Goal: Information Seeking & Learning: Check status

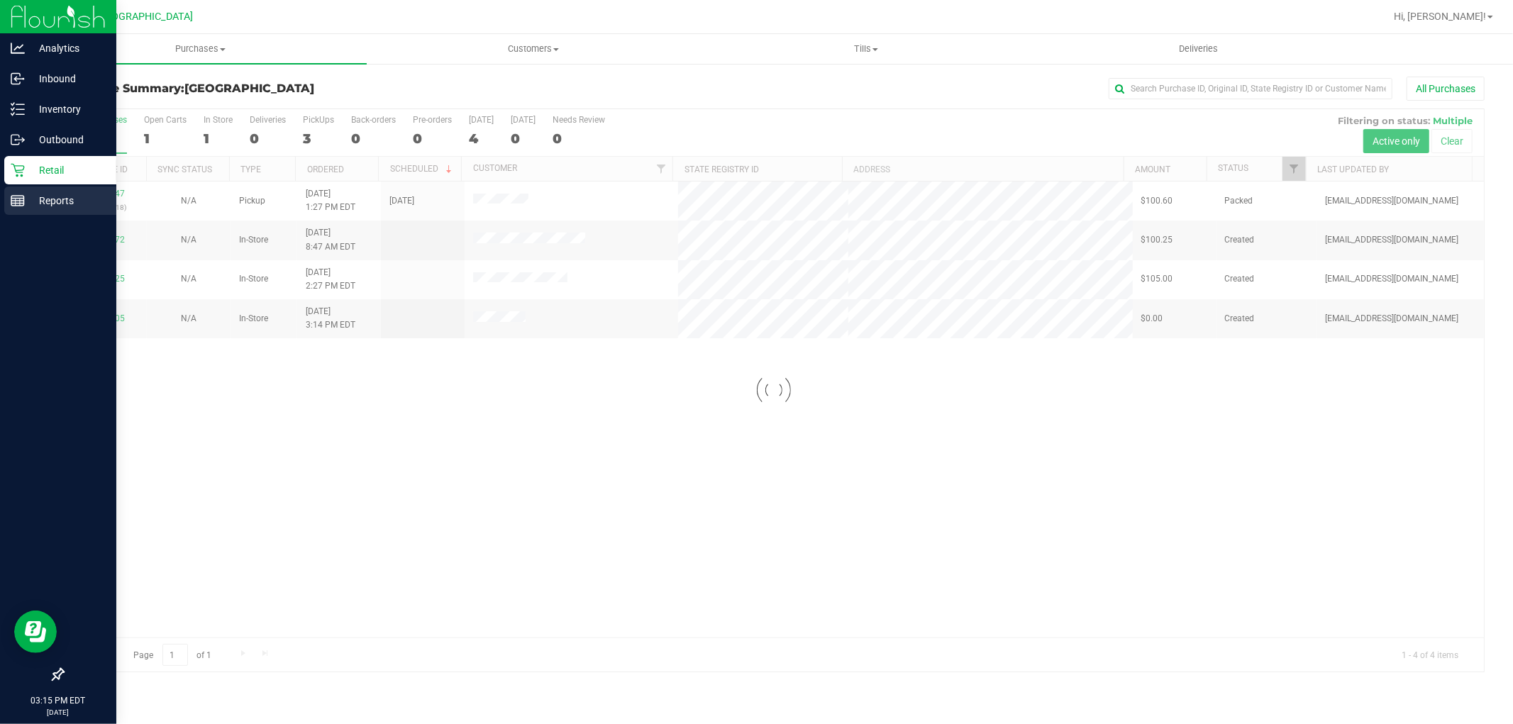
click at [23, 197] on rect at bounding box center [17, 201] width 13 height 10
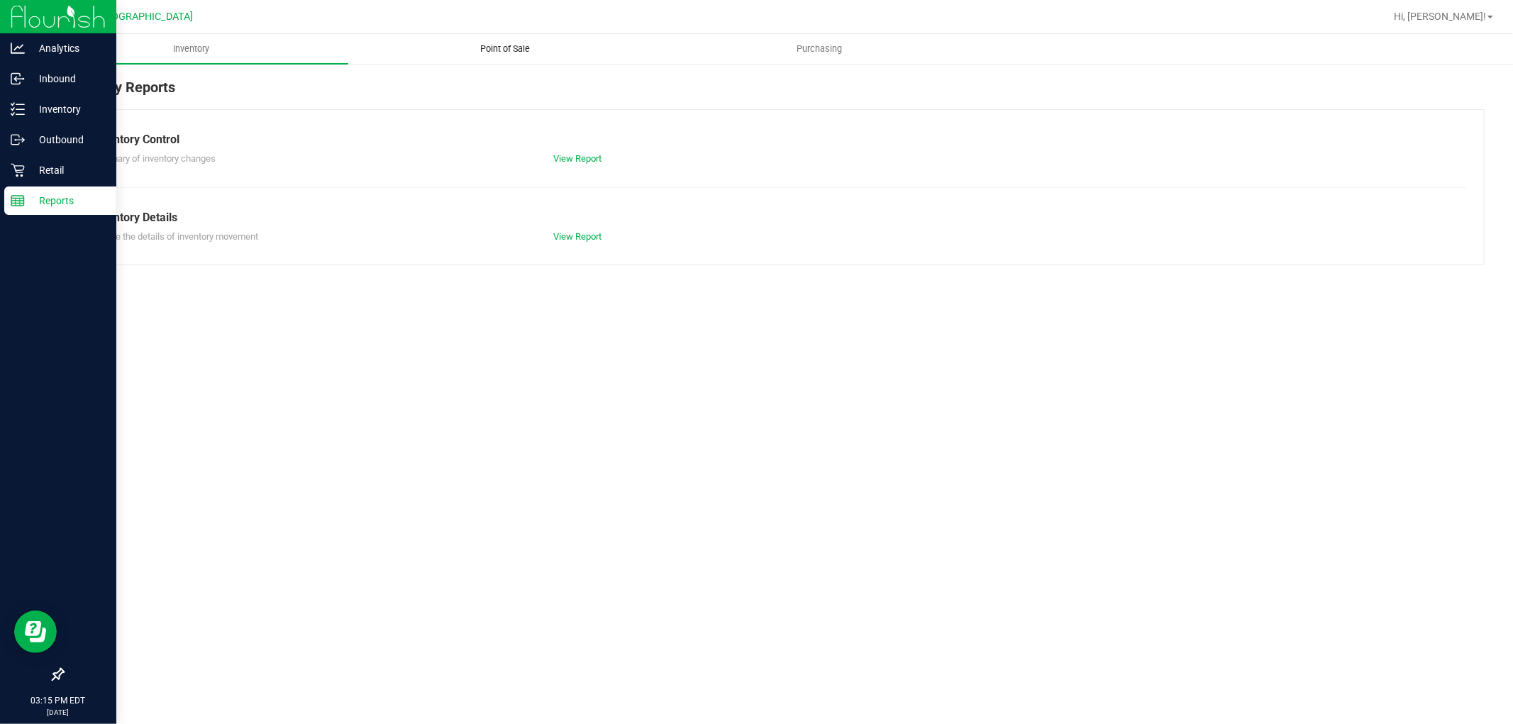
click at [480, 48] on span "Point of Sale" at bounding box center [506, 49] width 88 height 13
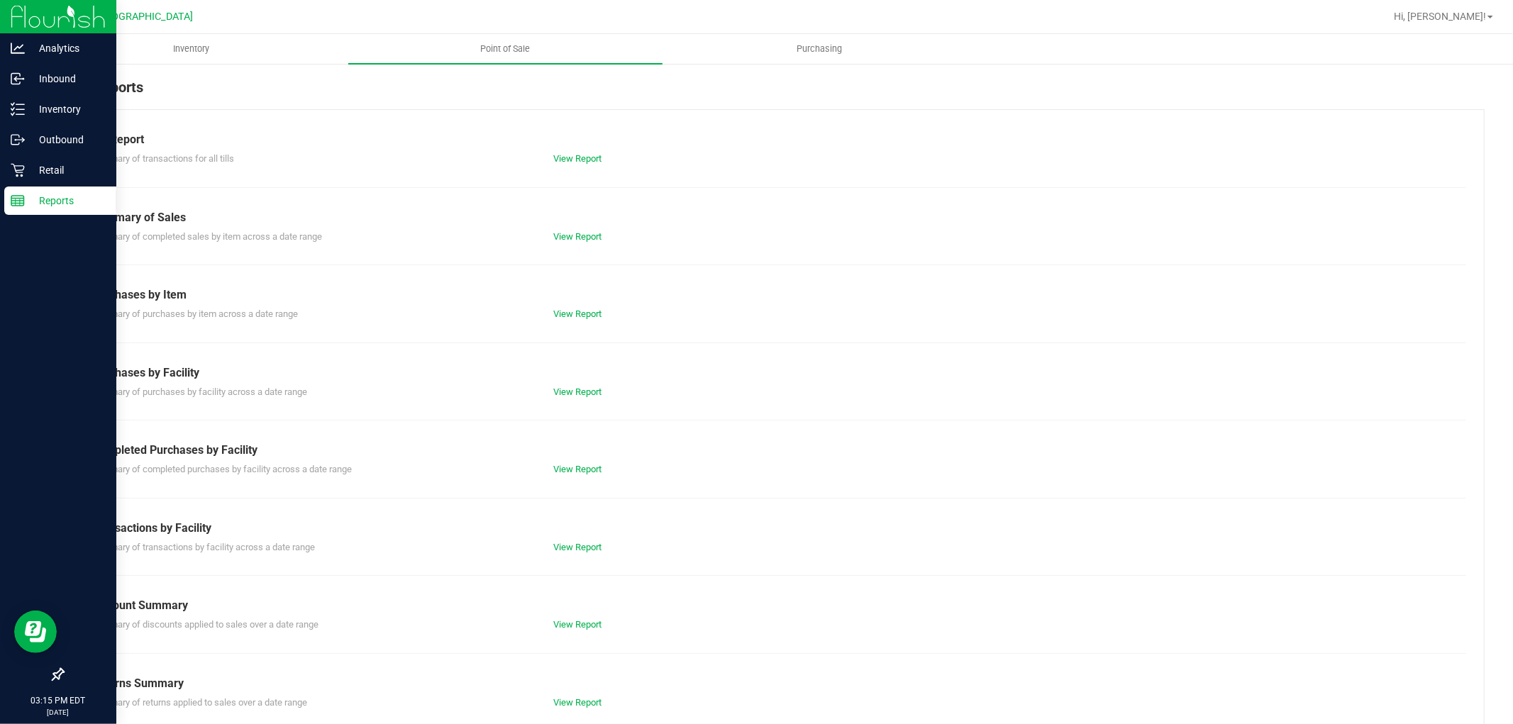
click at [575, 476] on div "View Report" at bounding box center [658, 470] width 231 height 14
click at [575, 465] on link "View Report" at bounding box center [577, 469] width 48 height 11
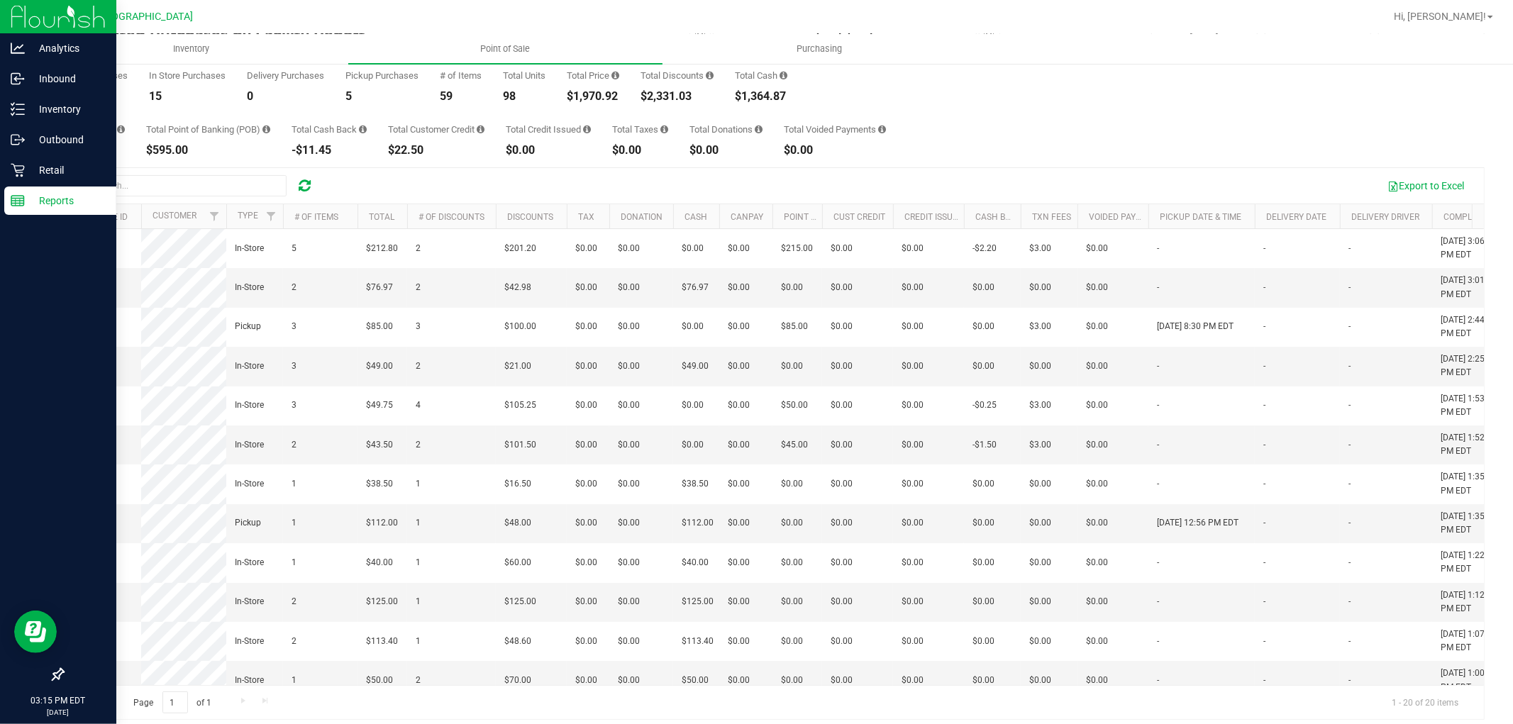
scroll to position [53, 0]
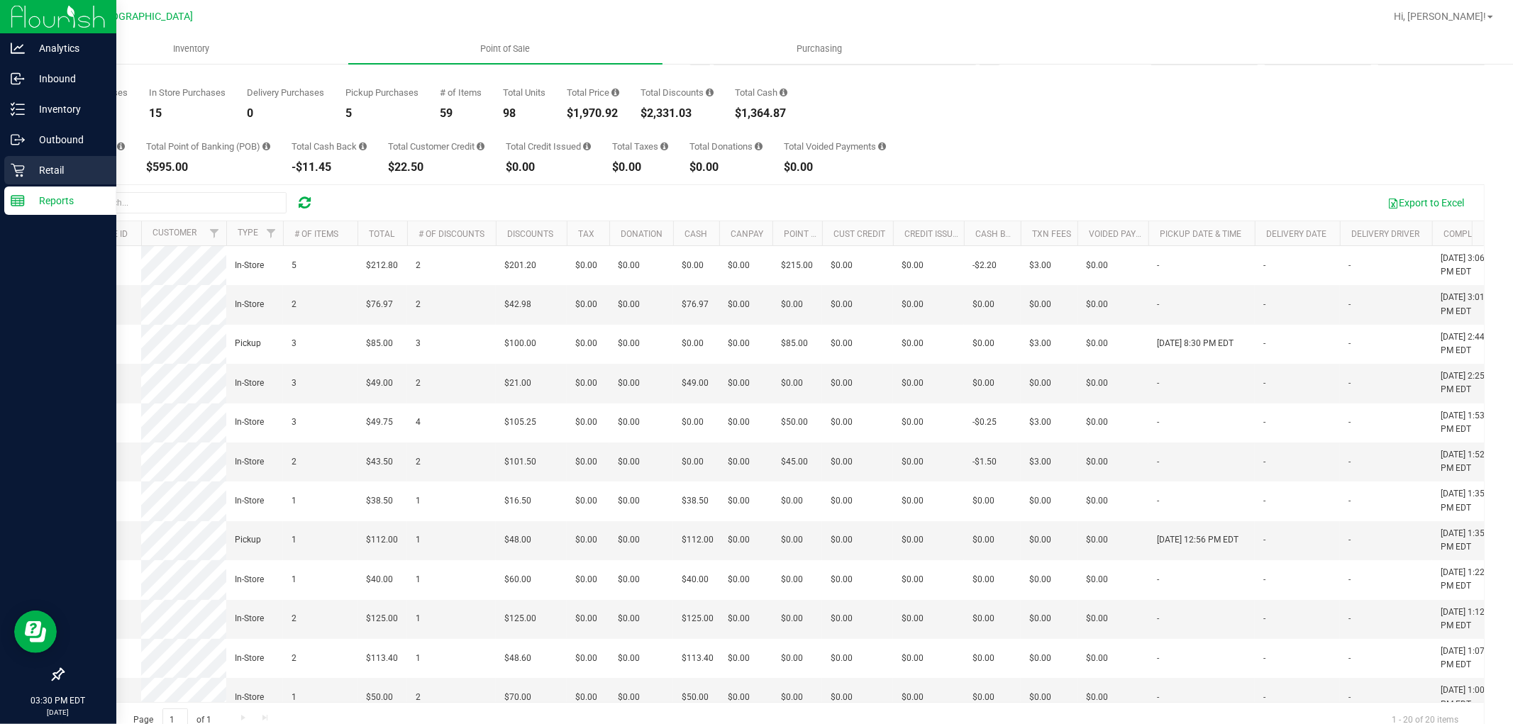
click at [27, 159] on div "Retail" at bounding box center [60, 170] width 112 height 28
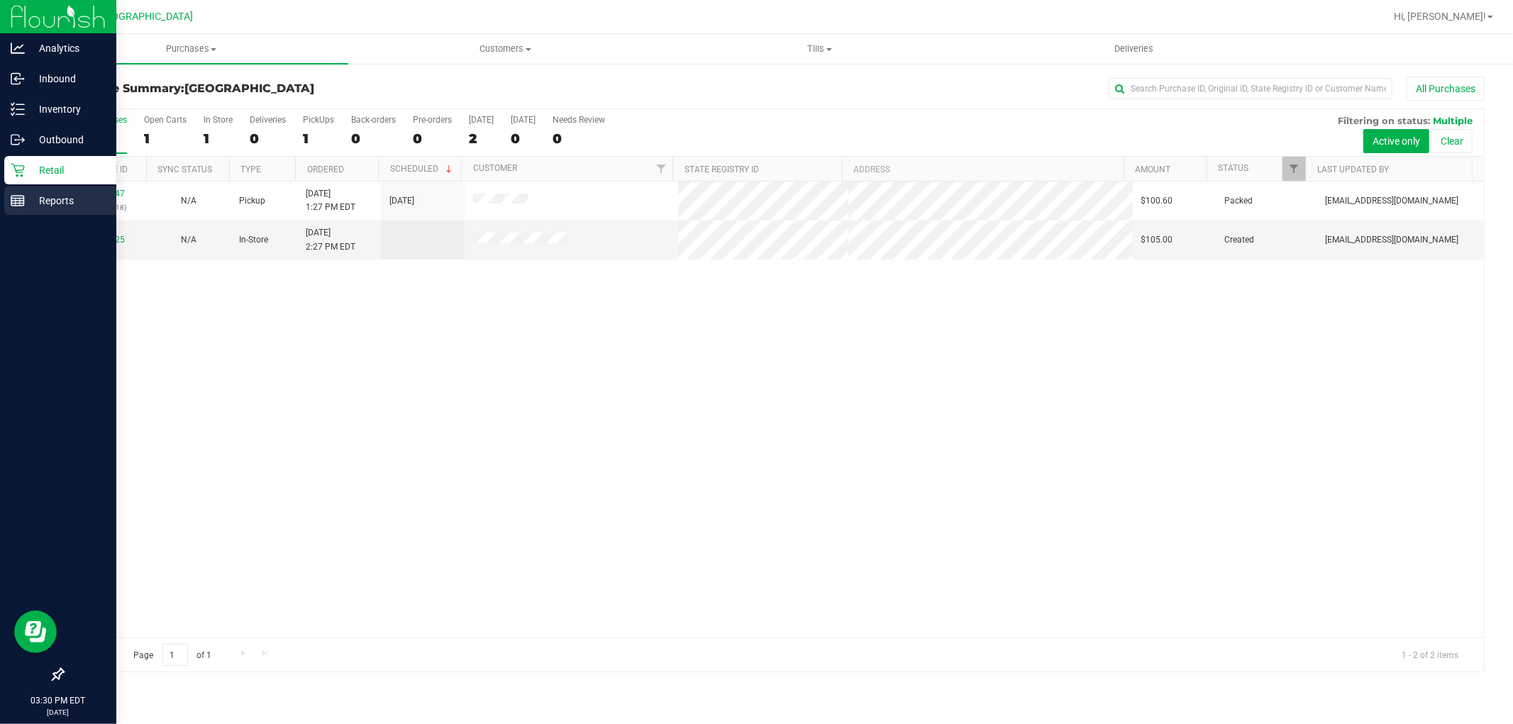
click at [48, 192] on p "Reports" at bounding box center [67, 200] width 85 height 17
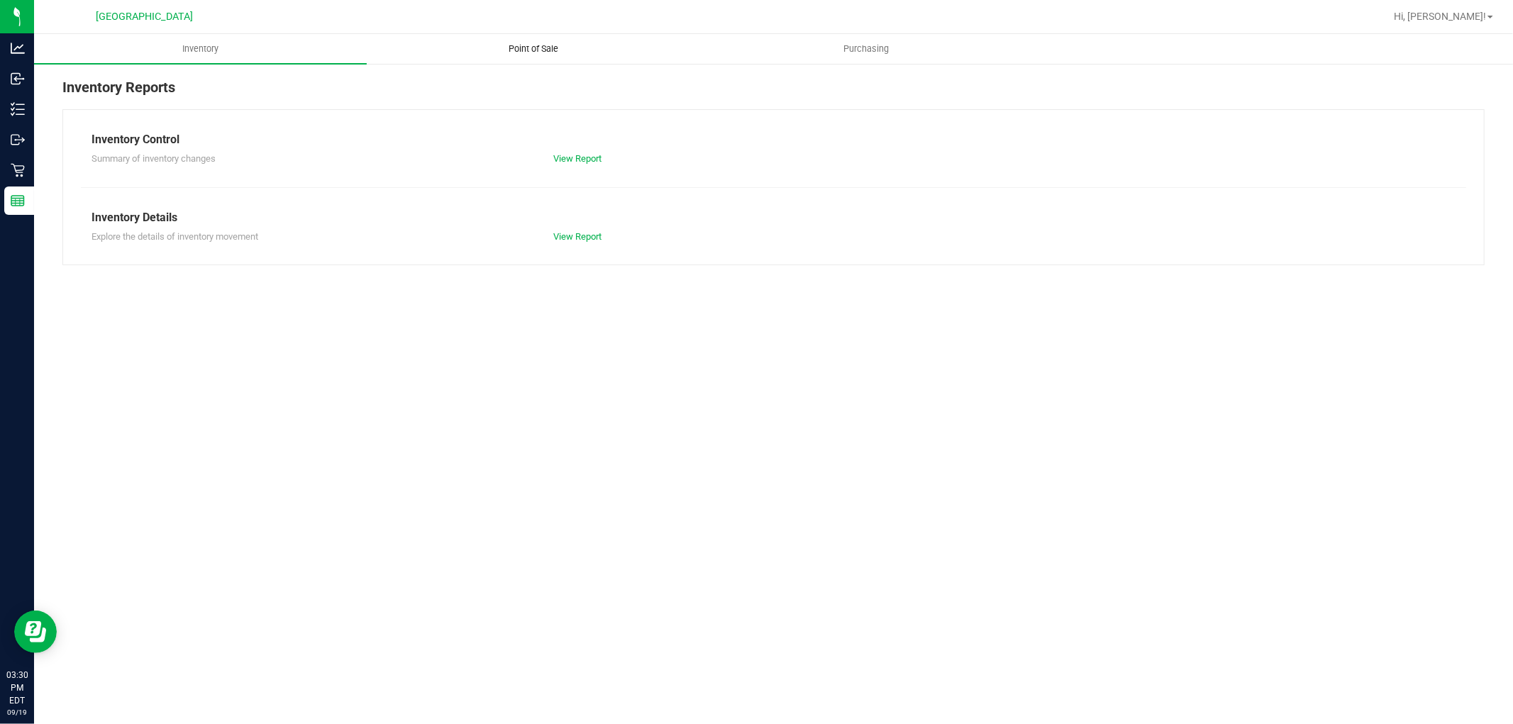
click at [529, 48] on span "Point of Sale" at bounding box center [534, 49] width 88 height 13
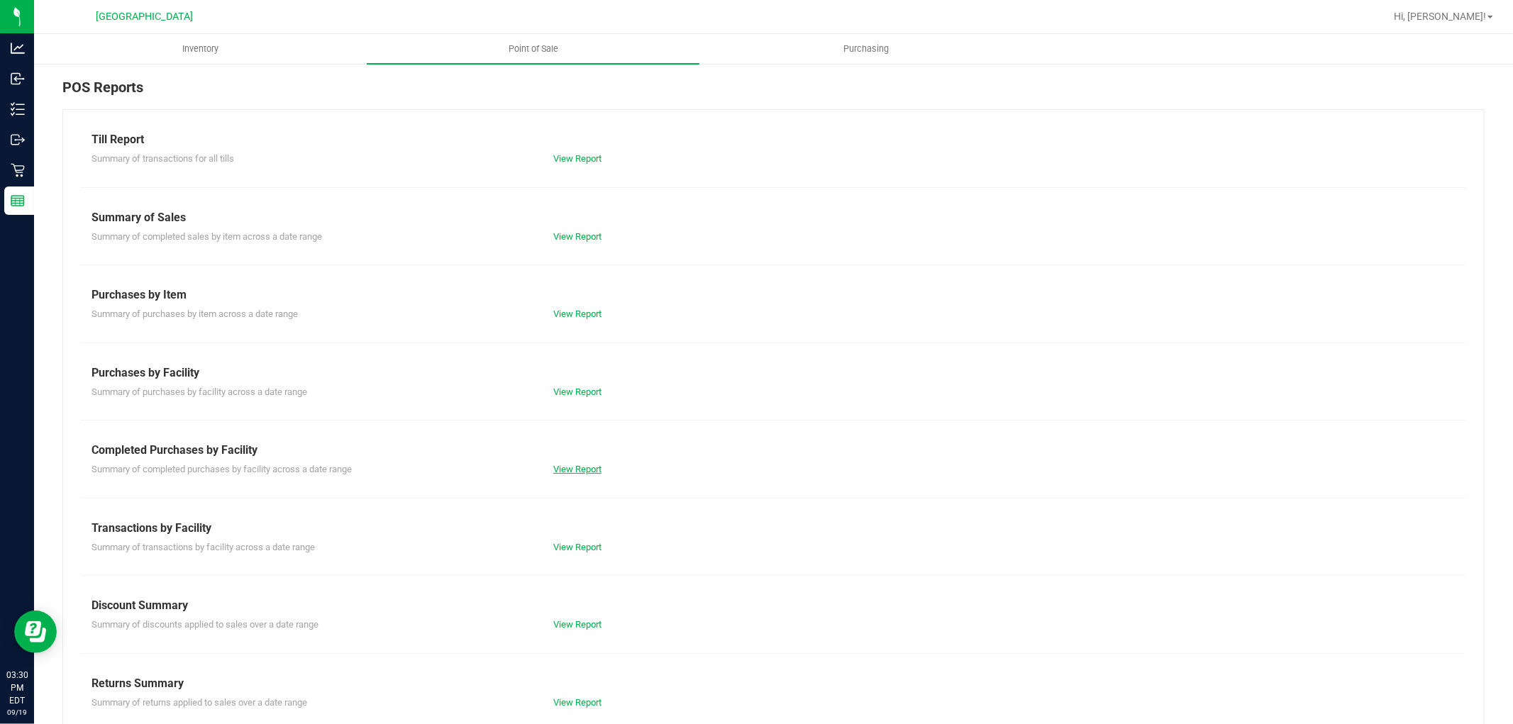
click at [592, 467] on link "View Report" at bounding box center [577, 469] width 48 height 11
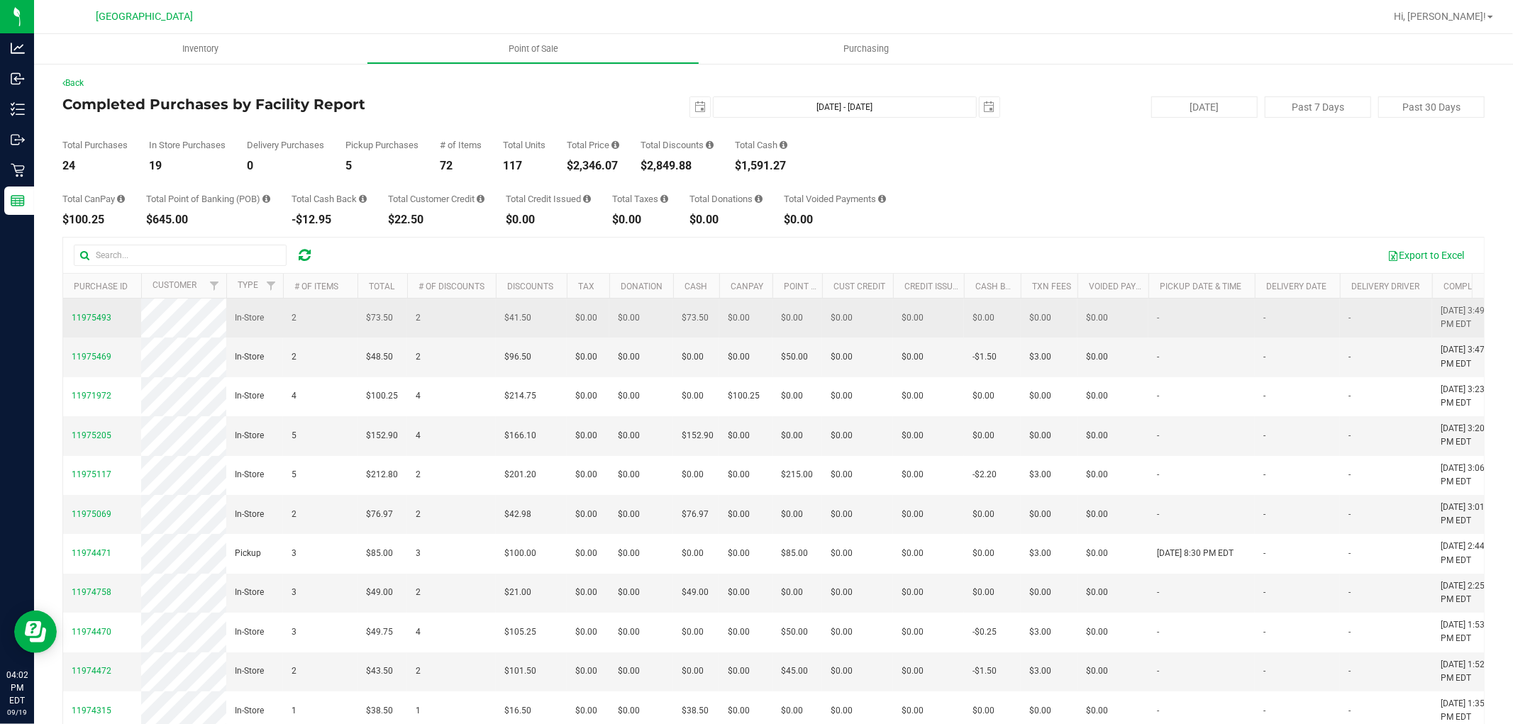
drag, startPoint x: 1070, startPoint y: 604, endPoint x: 138, endPoint y: 329, distance: 972.2
